Goal: Information Seeking & Learning: Learn about a topic

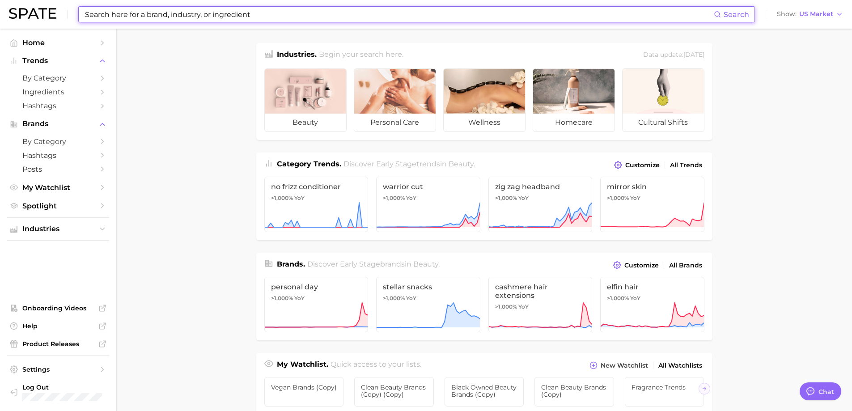
click at [255, 17] on input at bounding box center [398, 14] width 629 height 15
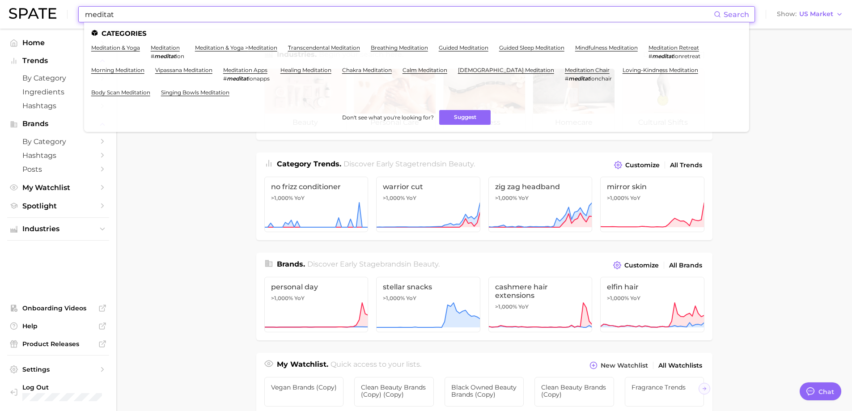
type input "meditat"
click at [239, 171] on main "Industries. Begin your search here. Data update: [DATE] beauty personal care we…" at bounding box center [483, 378] width 735 height 698
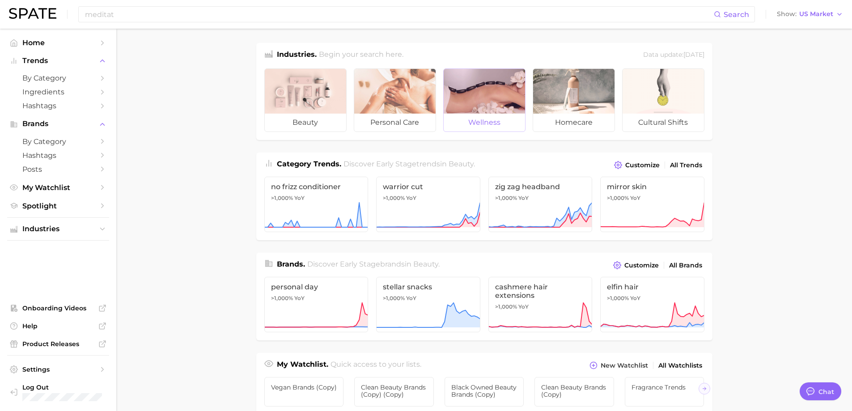
click at [489, 84] on div at bounding box center [483, 91] width 81 height 45
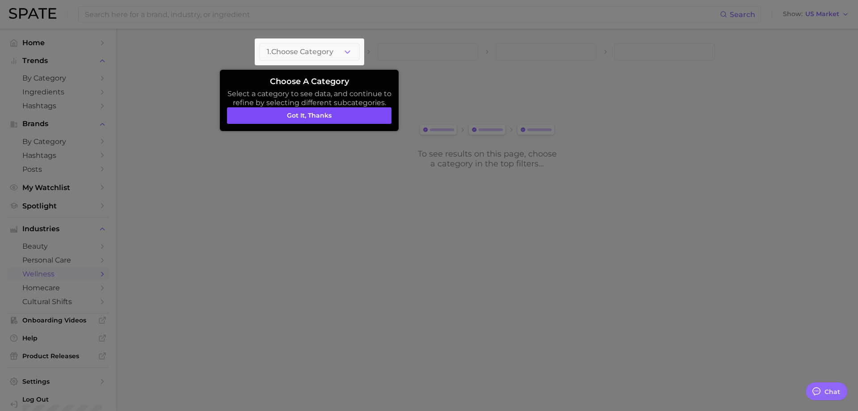
click at [327, 114] on button "Got it, thanks" at bounding box center [309, 115] width 165 height 17
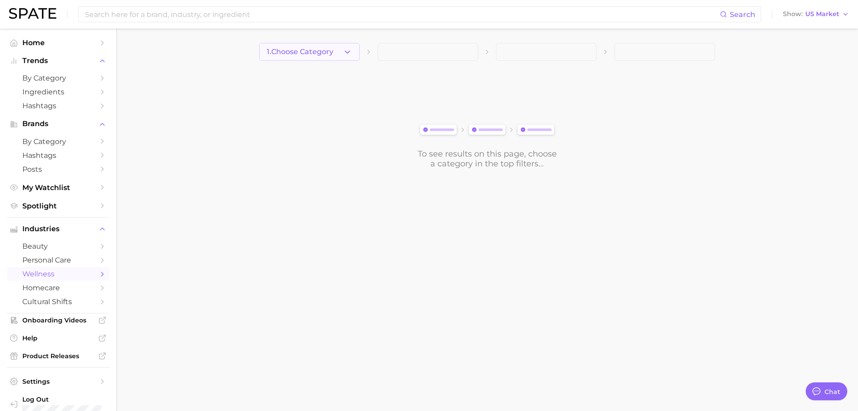
click at [346, 51] on icon "button" at bounding box center [347, 51] width 9 height 9
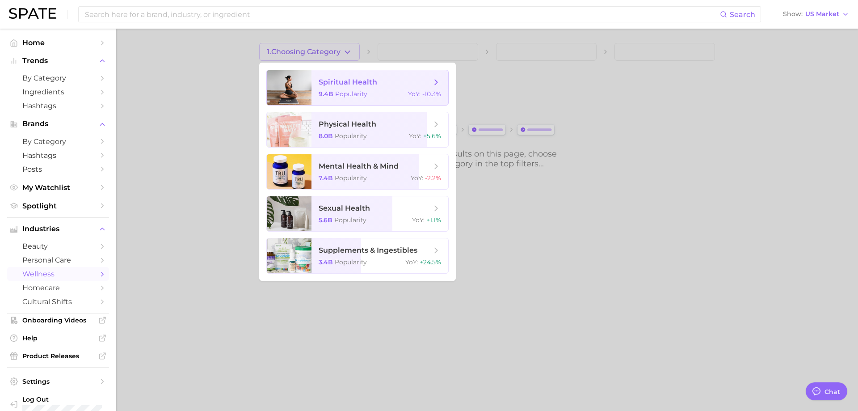
click at [357, 79] on span "spiritual health" at bounding box center [348, 82] width 59 height 8
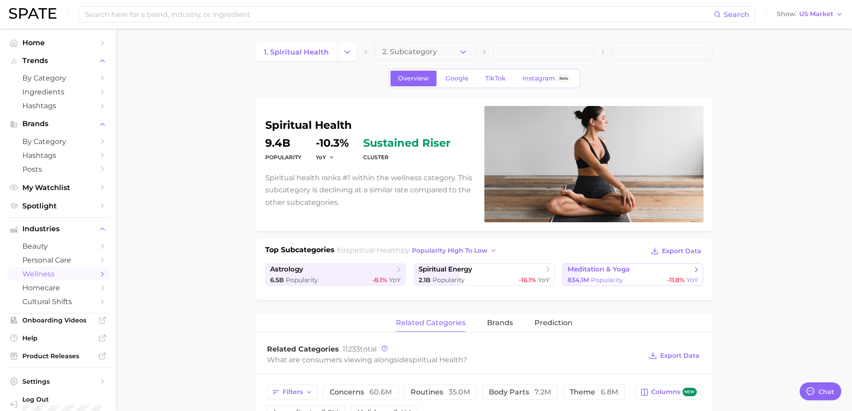
click at [604, 270] on span "meditation & yoga" at bounding box center [598, 269] width 62 height 8
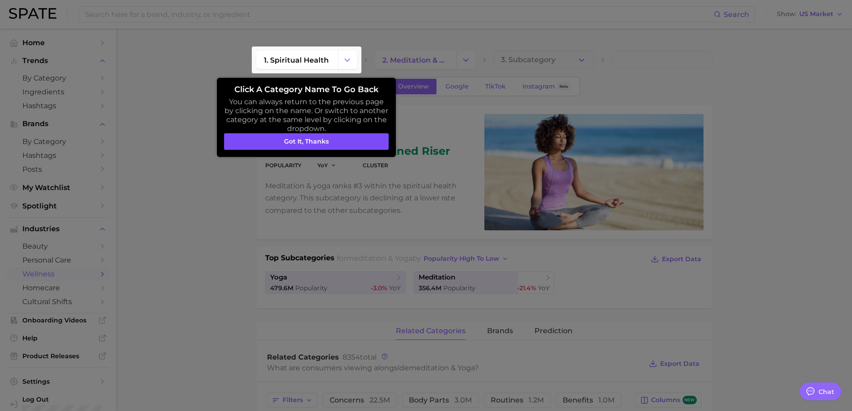
click at [359, 136] on button "Got it, thanks" at bounding box center [306, 141] width 165 height 17
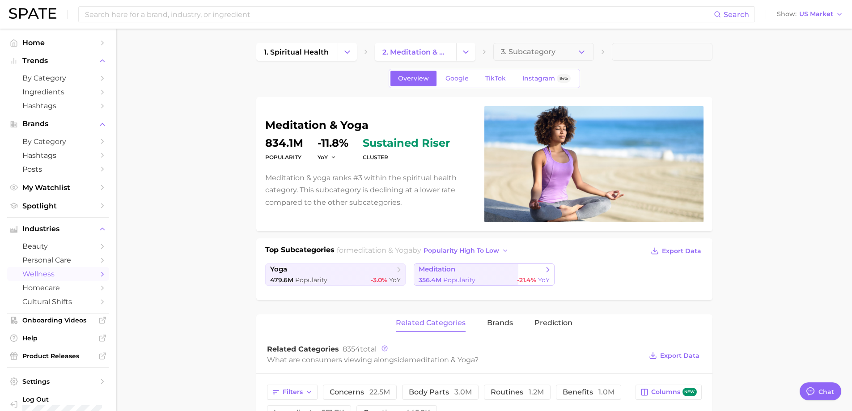
click at [475, 270] on span "meditation" at bounding box center [480, 269] width 124 height 9
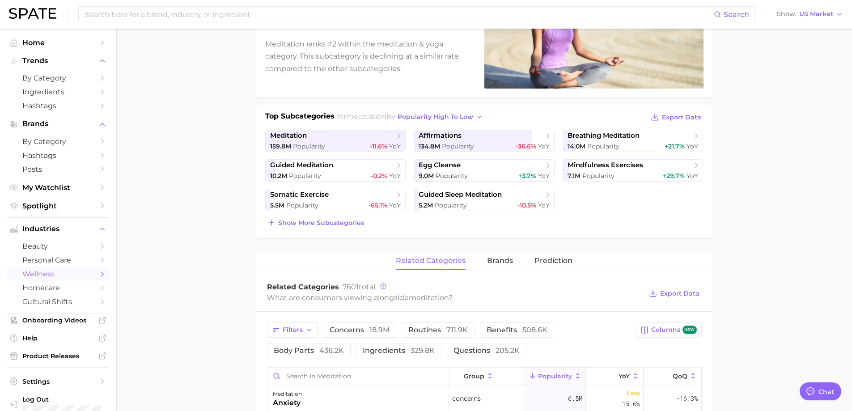
scroll to position [134, 0]
click at [393, 346] on span "ingredients 329.8k" at bounding box center [399, 349] width 72 height 7
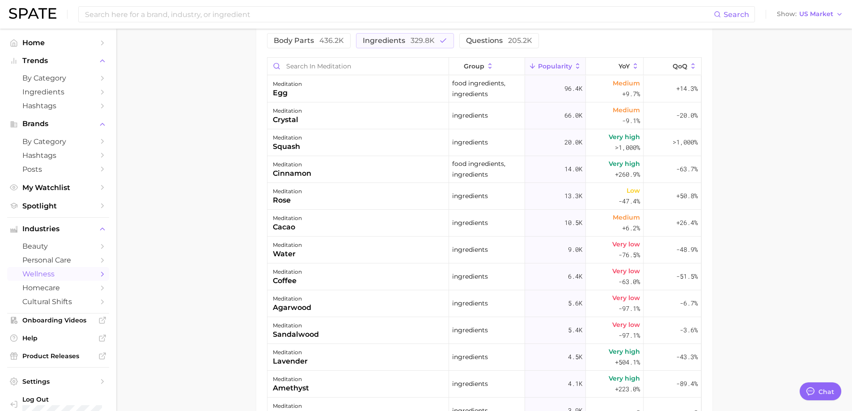
scroll to position [447, 0]
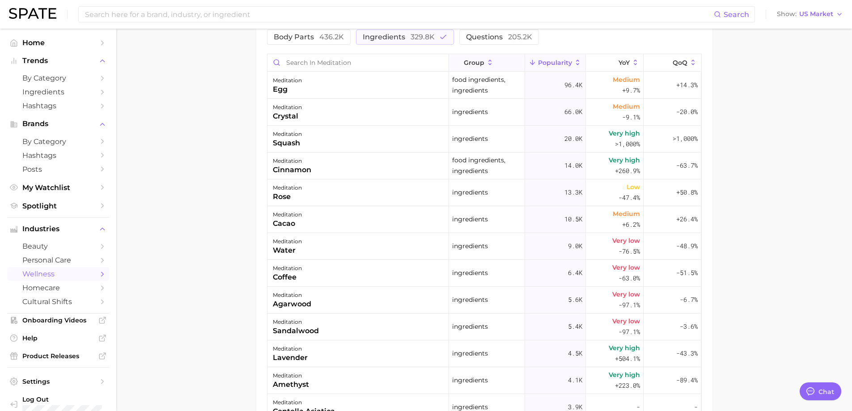
click at [486, 59] on icon at bounding box center [490, 63] width 8 height 8
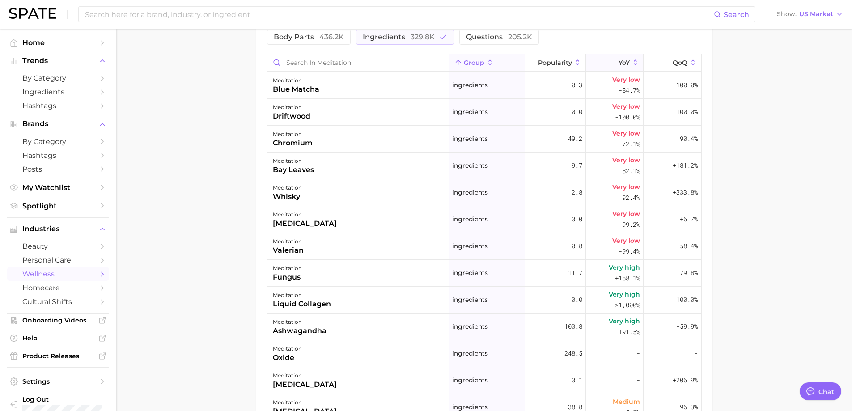
click at [618, 63] on span "YoY" at bounding box center [623, 62] width 11 height 7
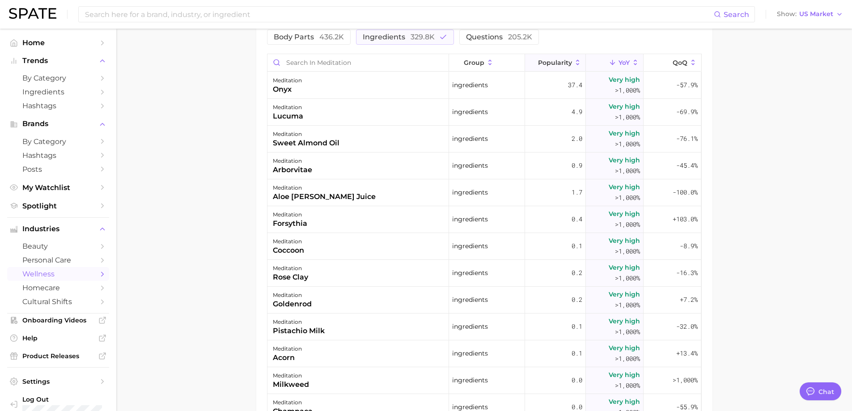
click at [546, 59] on span "Popularity" at bounding box center [555, 62] width 34 height 7
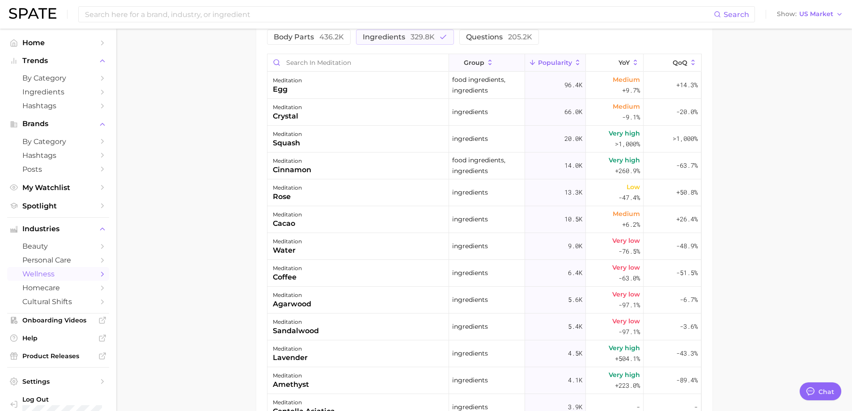
click at [486, 62] on icon at bounding box center [490, 63] width 8 height 8
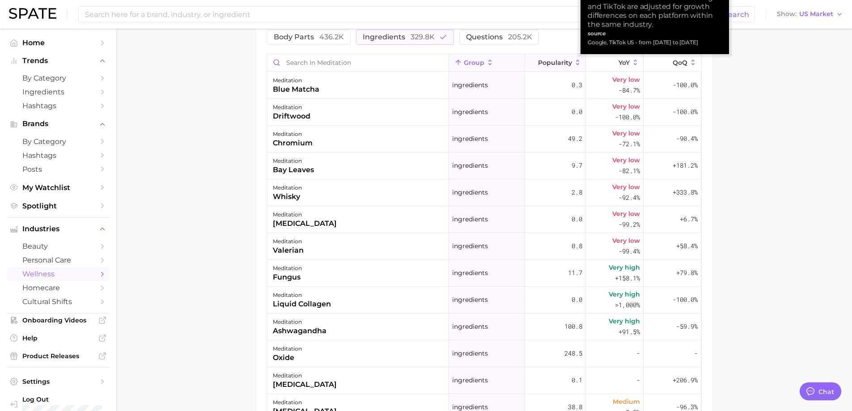
click at [563, 61] on span "Popularity" at bounding box center [555, 62] width 34 height 7
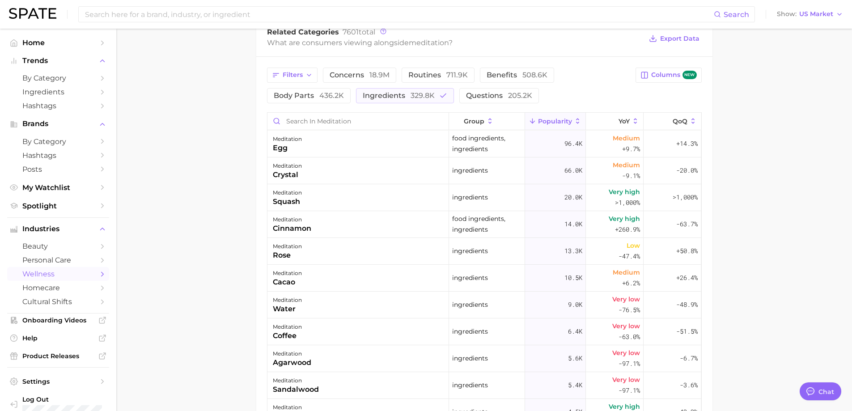
scroll to position [224, 0]
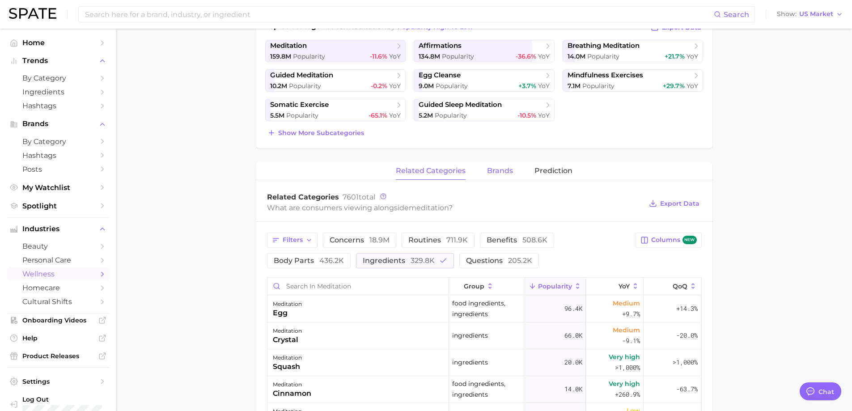
click at [497, 167] on span "brands" at bounding box center [500, 171] width 26 height 8
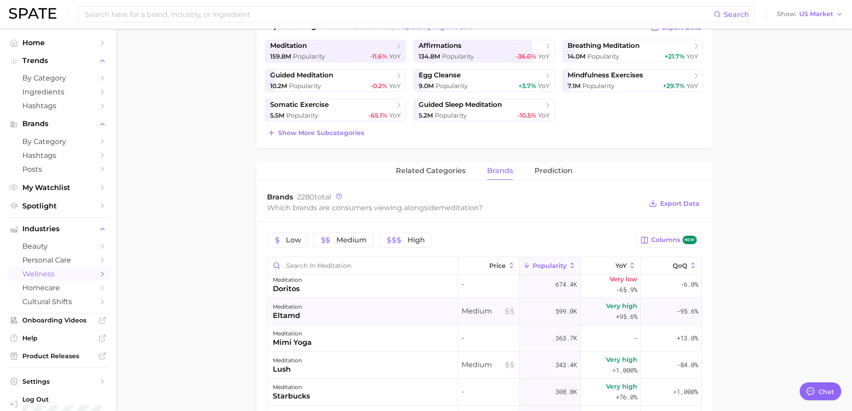
scroll to position [0, 0]
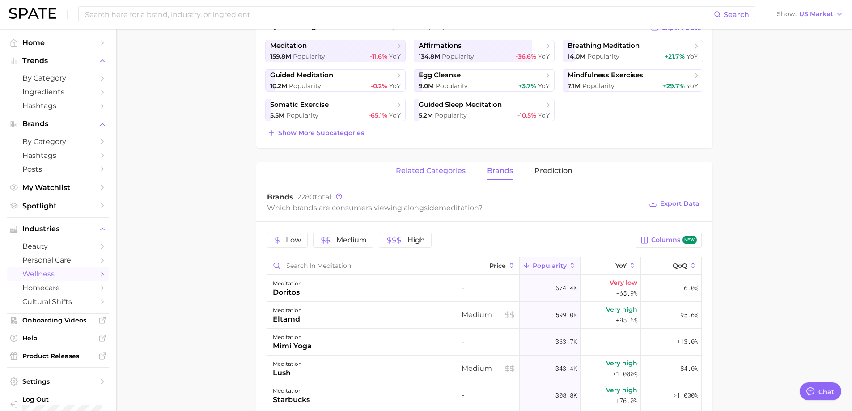
click at [428, 169] on span "related categories" at bounding box center [431, 171] width 70 height 8
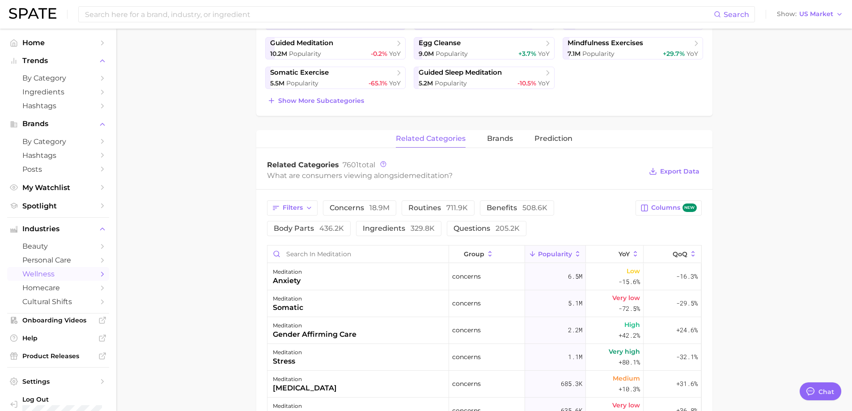
scroll to position [268, 0]
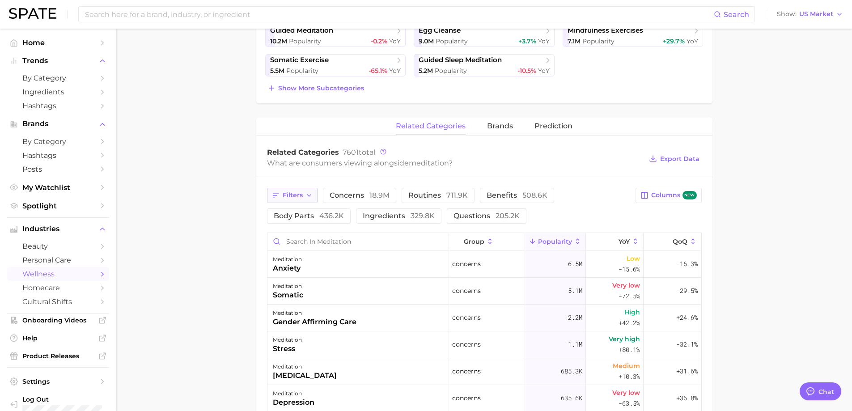
click at [305, 195] on icon "button" at bounding box center [308, 195] width 7 height 7
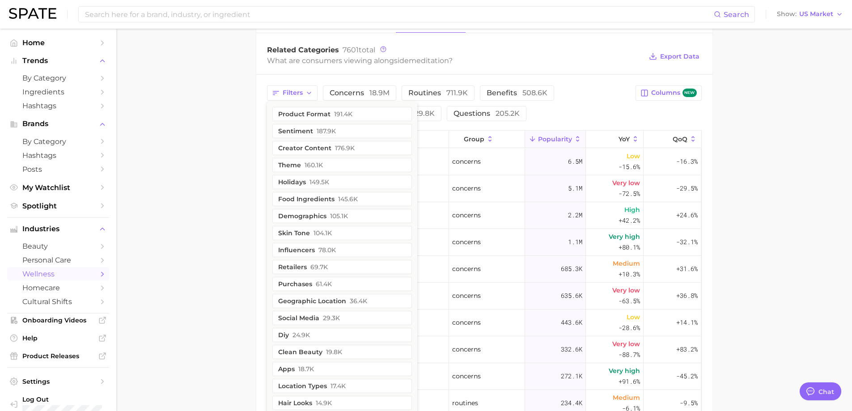
scroll to position [362, 0]
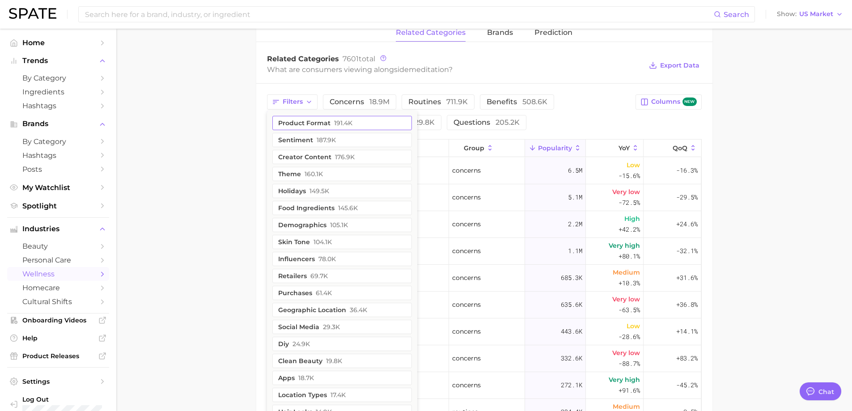
click at [320, 122] on button "product format 191.4k" at bounding box center [341, 123] width 139 height 14
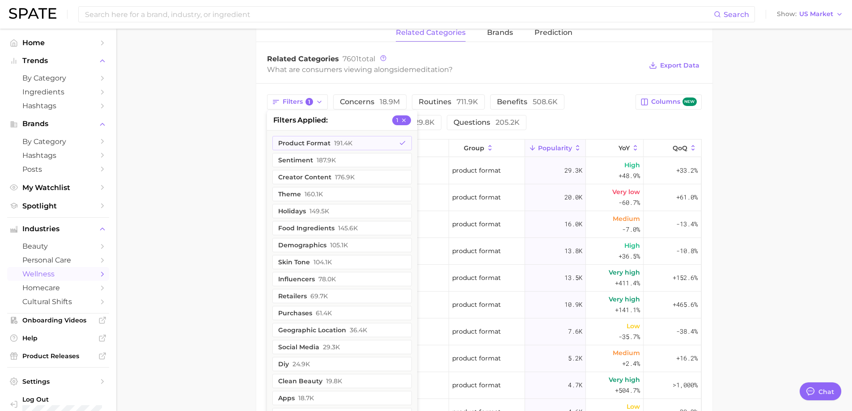
click at [246, 265] on main "1. spiritual health 2. meditation & yoga 3. meditation 4. Subcategory Overview …" at bounding box center [483, 136] width 735 height 938
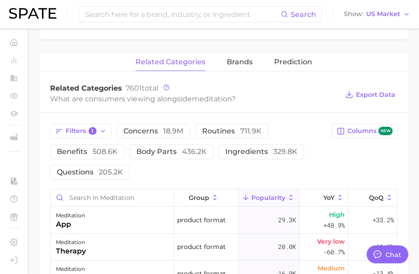
type textarea "x"
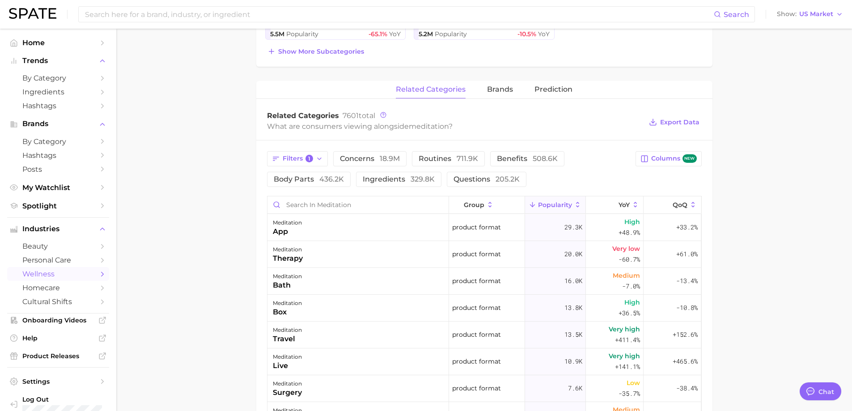
scroll to position [313, 0]
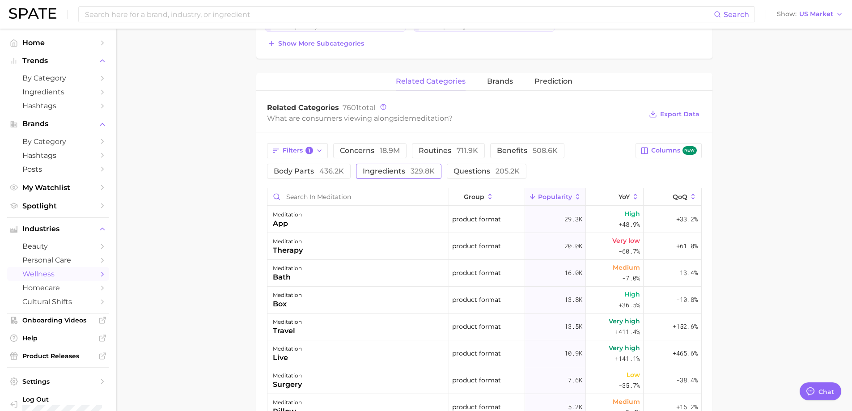
click at [386, 166] on button "ingredients 329.8k" at bounding box center [398, 171] width 85 height 15
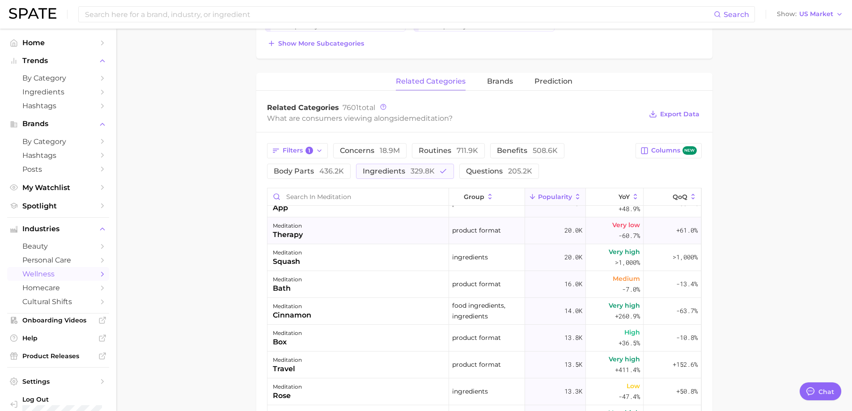
scroll to position [89, 0]
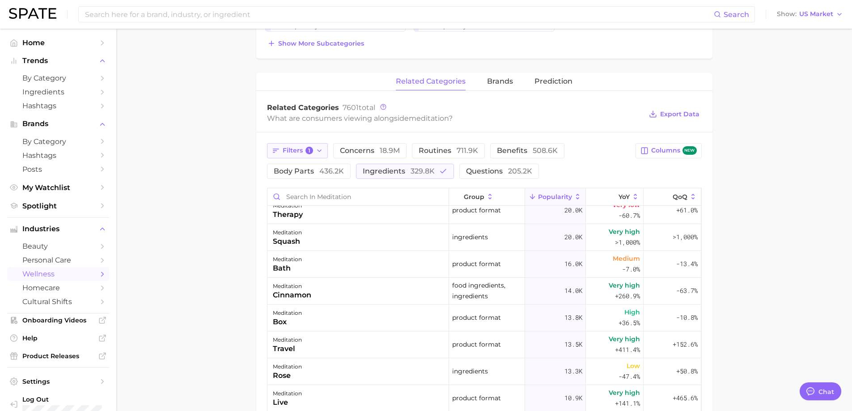
click at [301, 145] on button "Filters 1" at bounding box center [297, 150] width 61 height 15
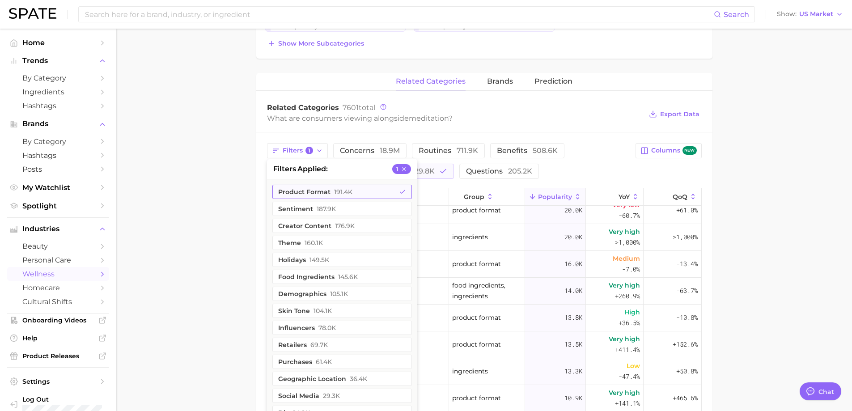
click at [393, 190] on button "product format 191.4k" at bounding box center [341, 192] width 139 height 14
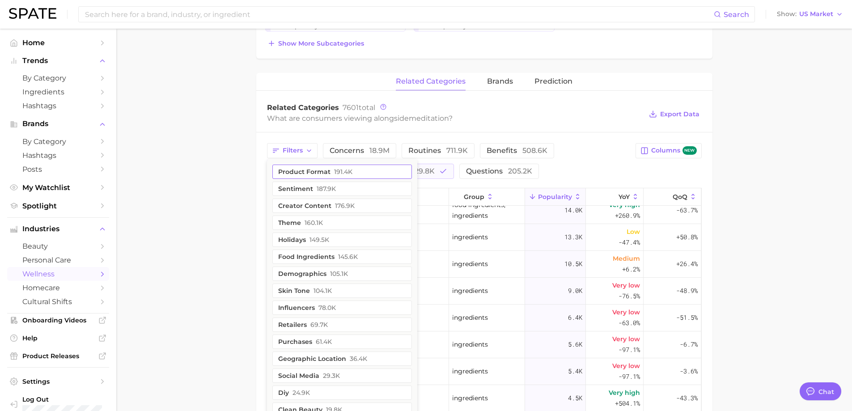
scroll to position [0, 0]
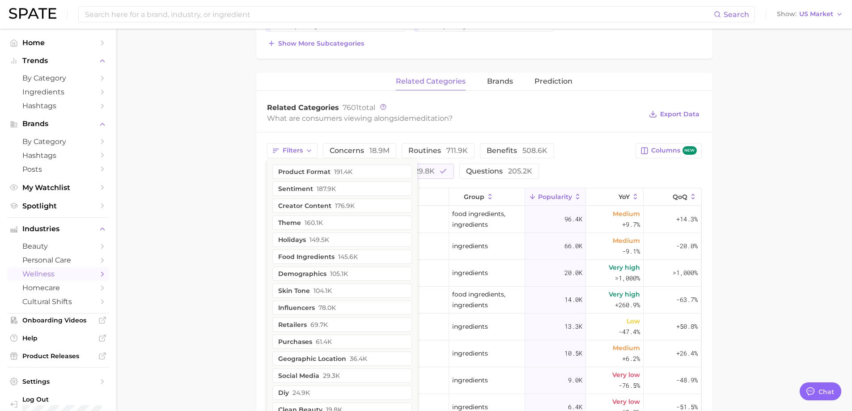
click at [259, 233] on div "Filters product format 191.4k sentiment 187.9k creator content 176.9k theme 160…" at bounding box center [484, 370] width 456 height 477
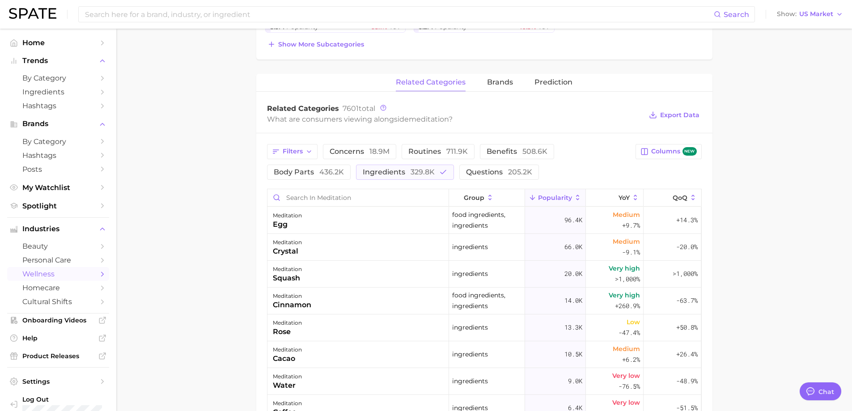
scroll to position [313, 0]
